Goal: Information Seeking & Learning: Find specific fact

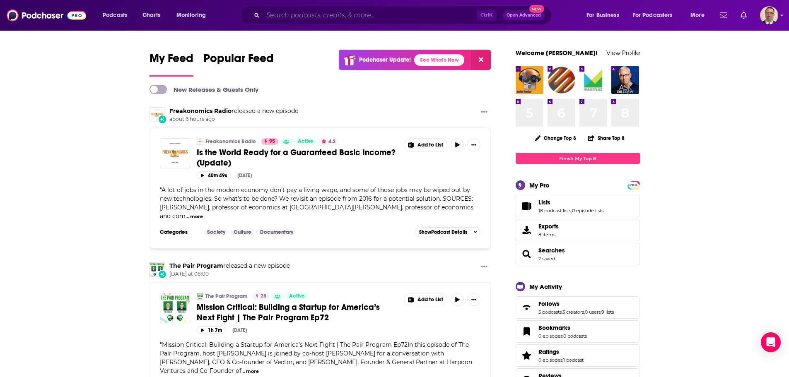
click at [309, 12] on input "Search podcasts, credits, & more..." at bounding box center [370, 15] width 214 height 13
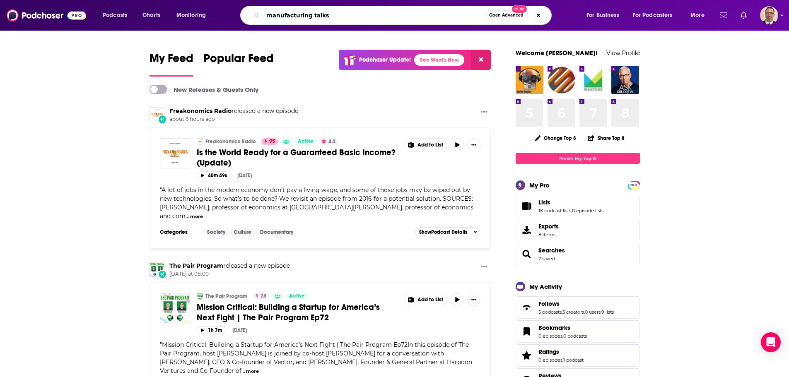
type input "manufacturing talks"
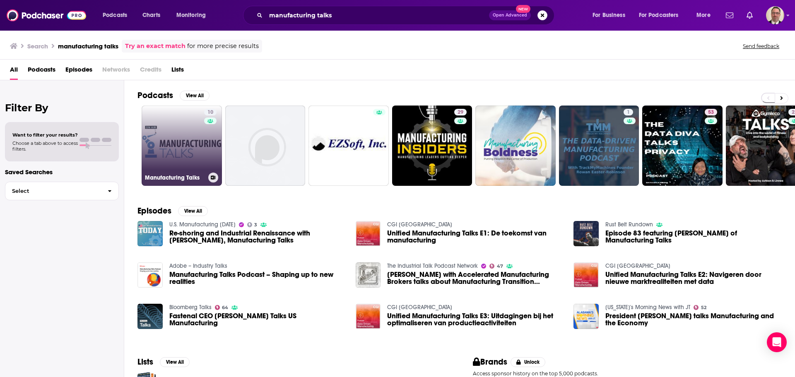
click at [175, 135] on link "10 Manufacturing Talks" at bounding box center [182, 146] width 80 height 80
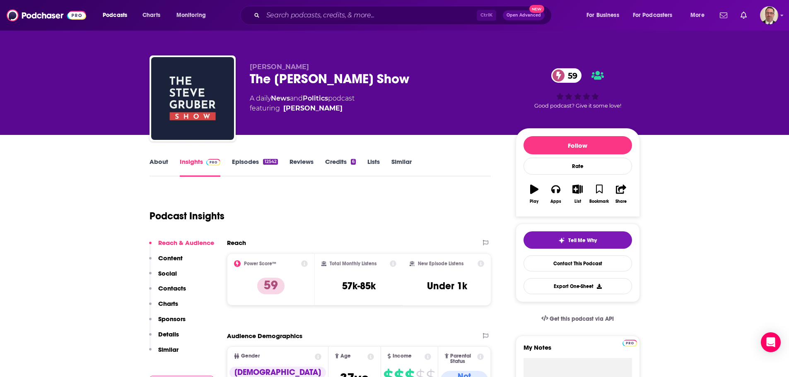
click at [244, 161] on link "Episodes 12542" at bounding box center [255, 167] width 46 height 19
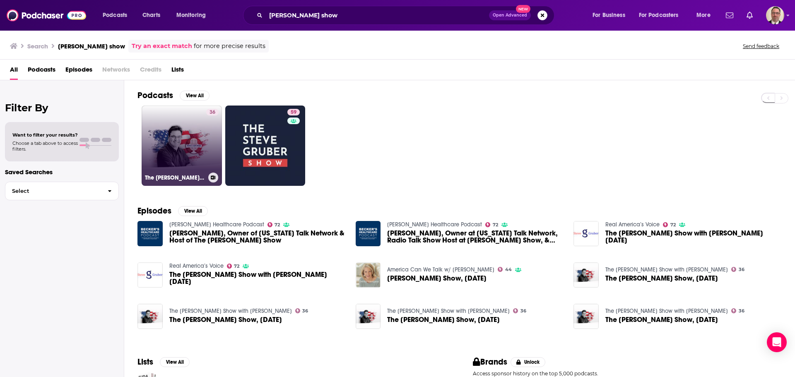
click at [188, 163] on link "36 The [PERSON_NAME] Show with [PERSON_NAME]" at bounding box center [182, 146] width 80 height 80
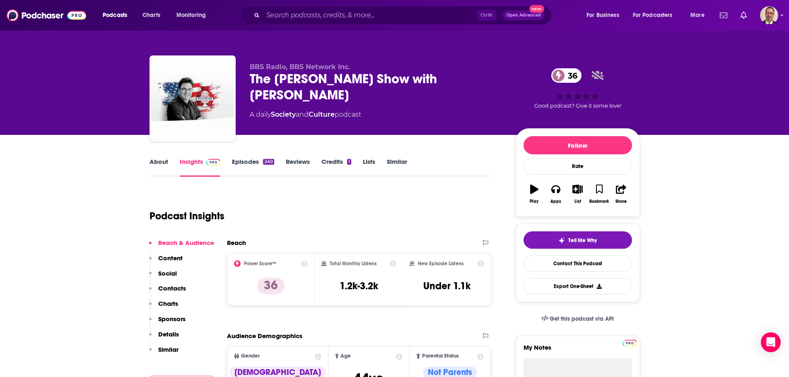
click at [243, 160] on link "Episodes 240" at bounding box center [253, 167] width 42 height 19
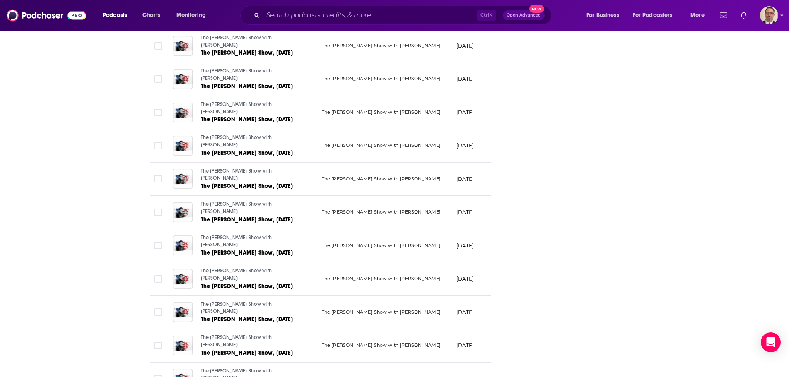
scroll to position [1325, 0]
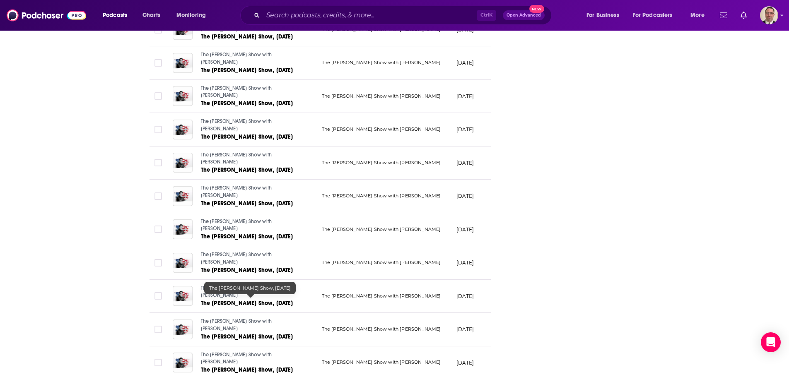
click at [240, 274] on span "The [PERSON_NAME] Show, [DATE]" at bounding box center [247, 270] width 92 height 7
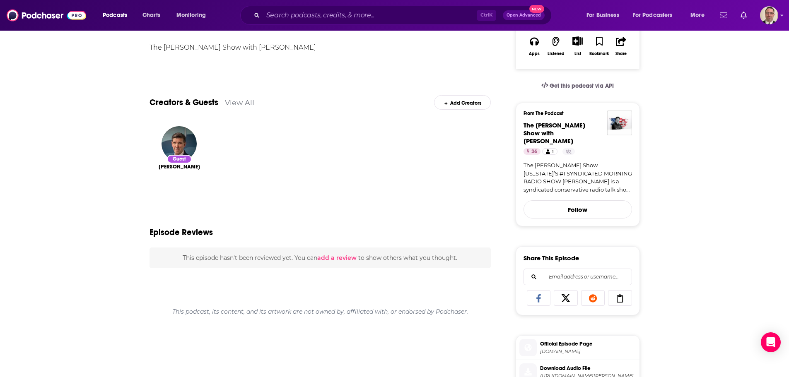
scroll to position [166, 0]
